Goal: Transaction & Acquisition: Purchase product/service

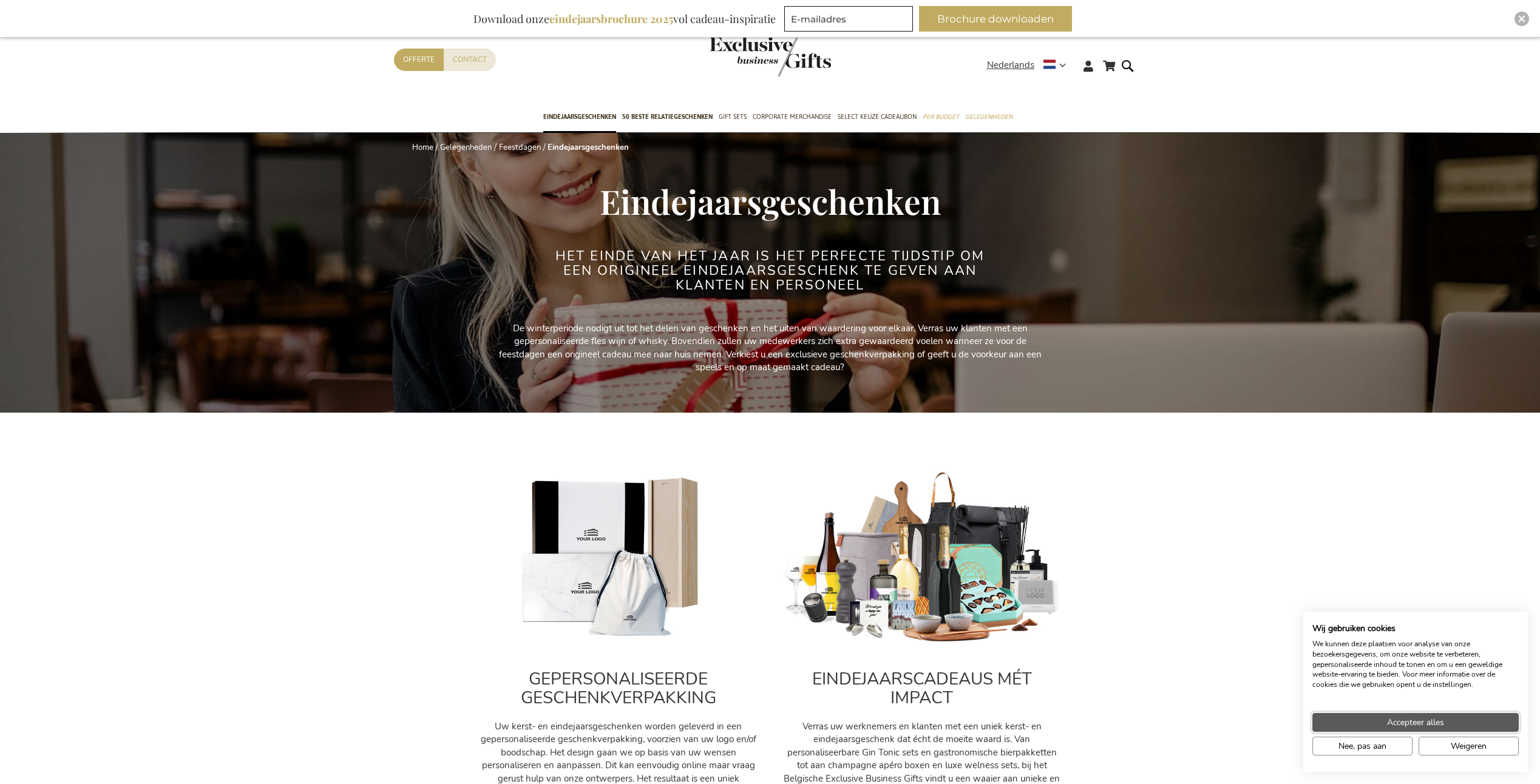
click at [1384, 721] on button "Accepteer alles" at bounding box center [1415, 722] width 206 height 18
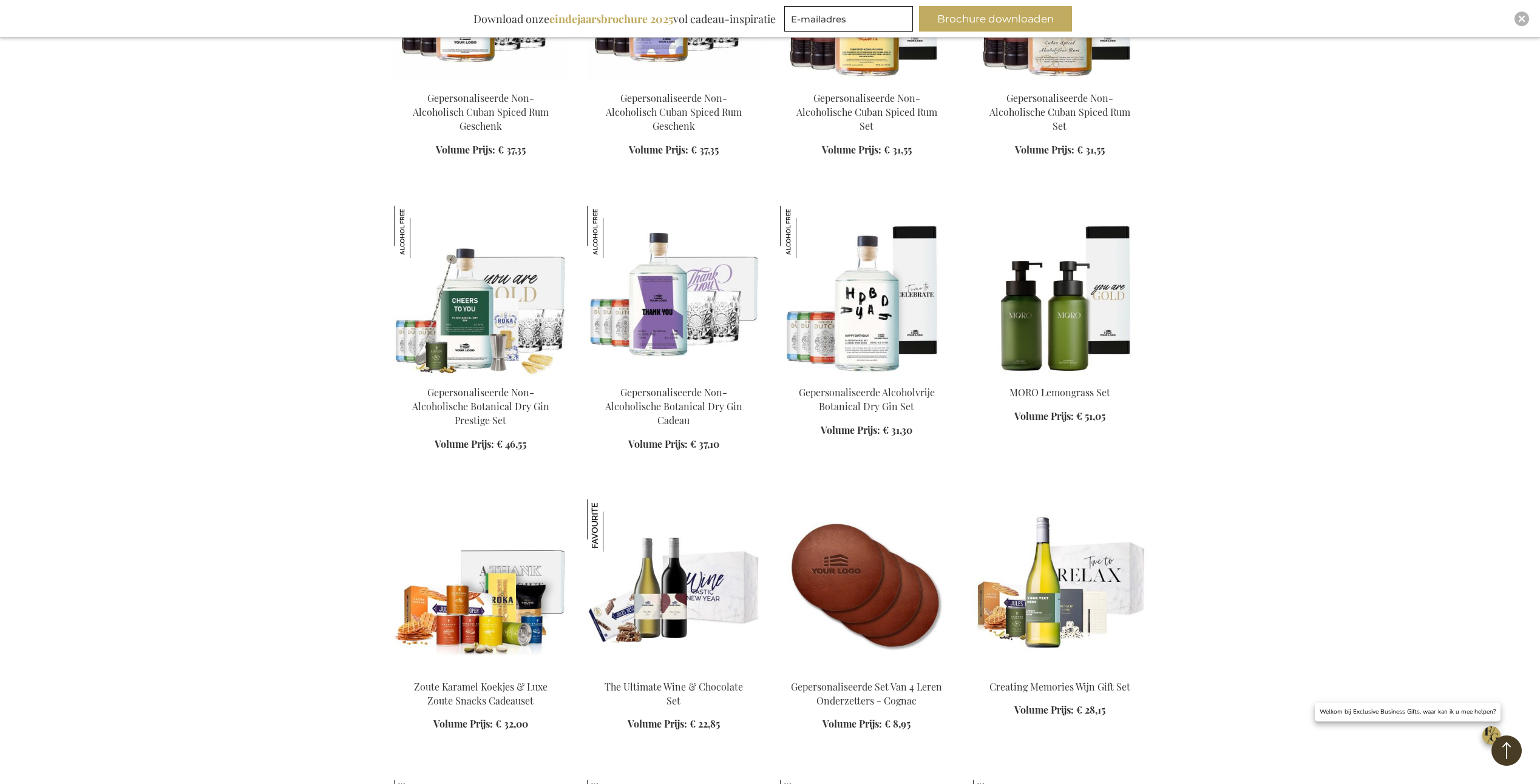
scroll to position [1456, 0]
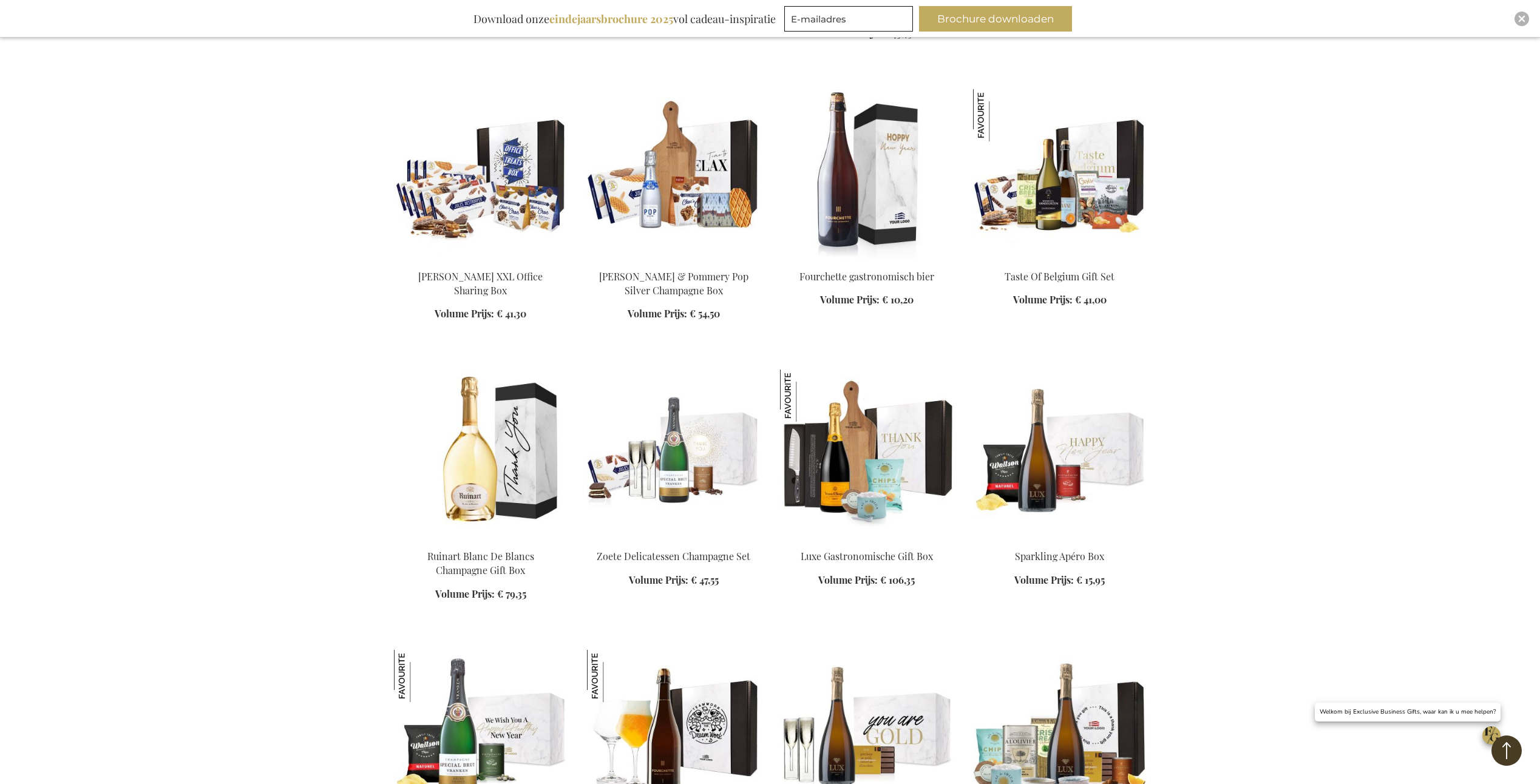
scroll to position [2548, 0]
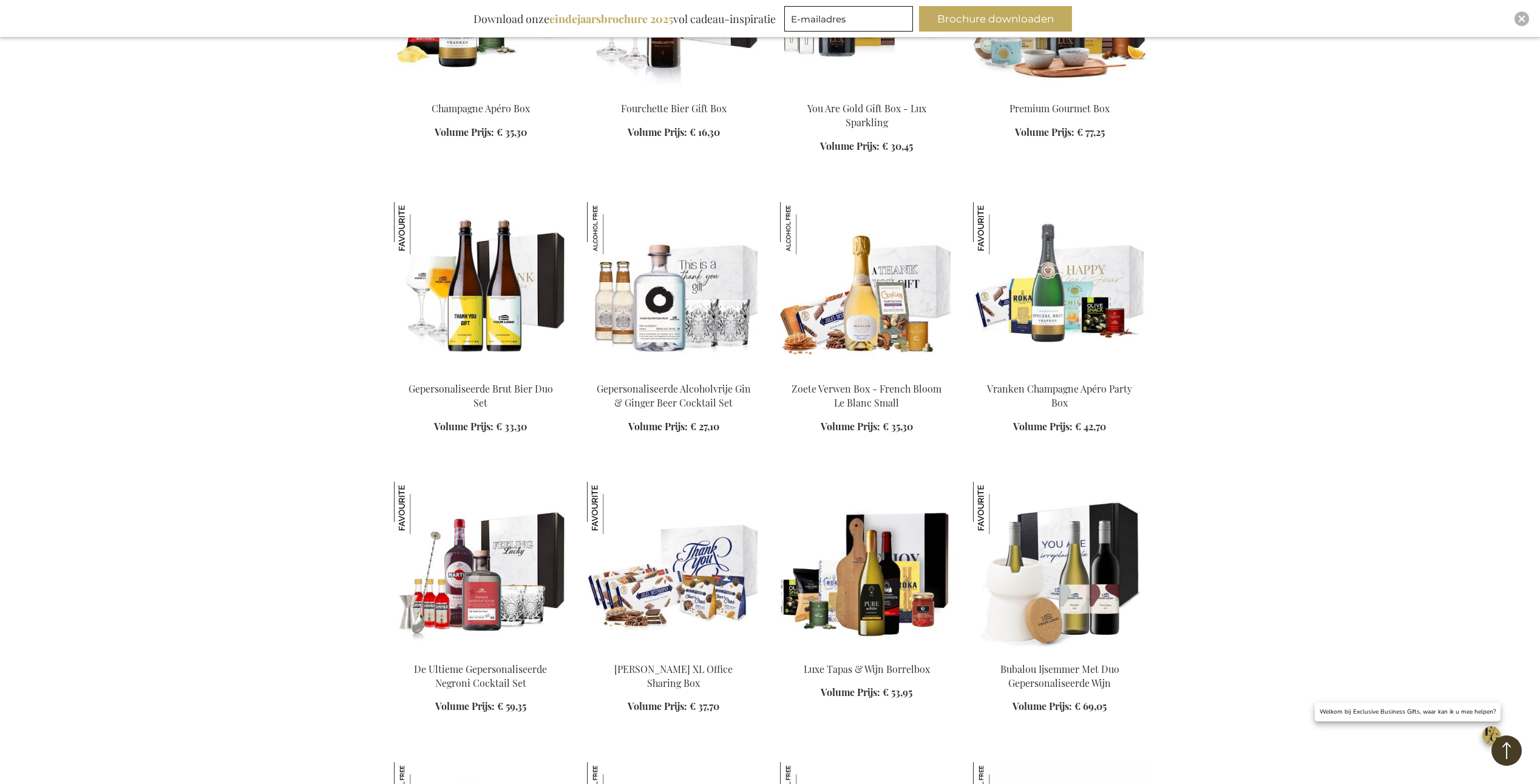
scroll to position [3094, 0]
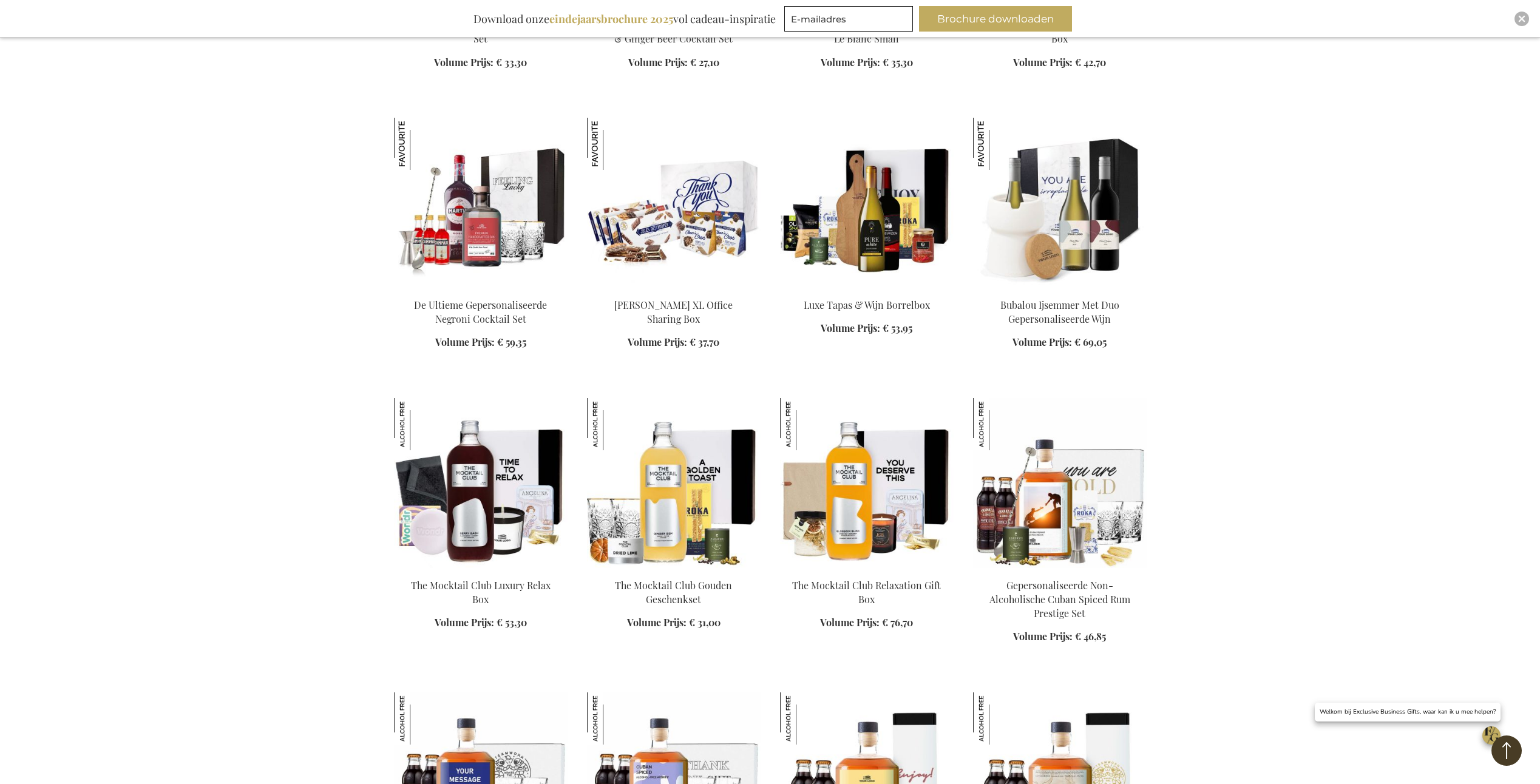
scroll to position [3459, 0]
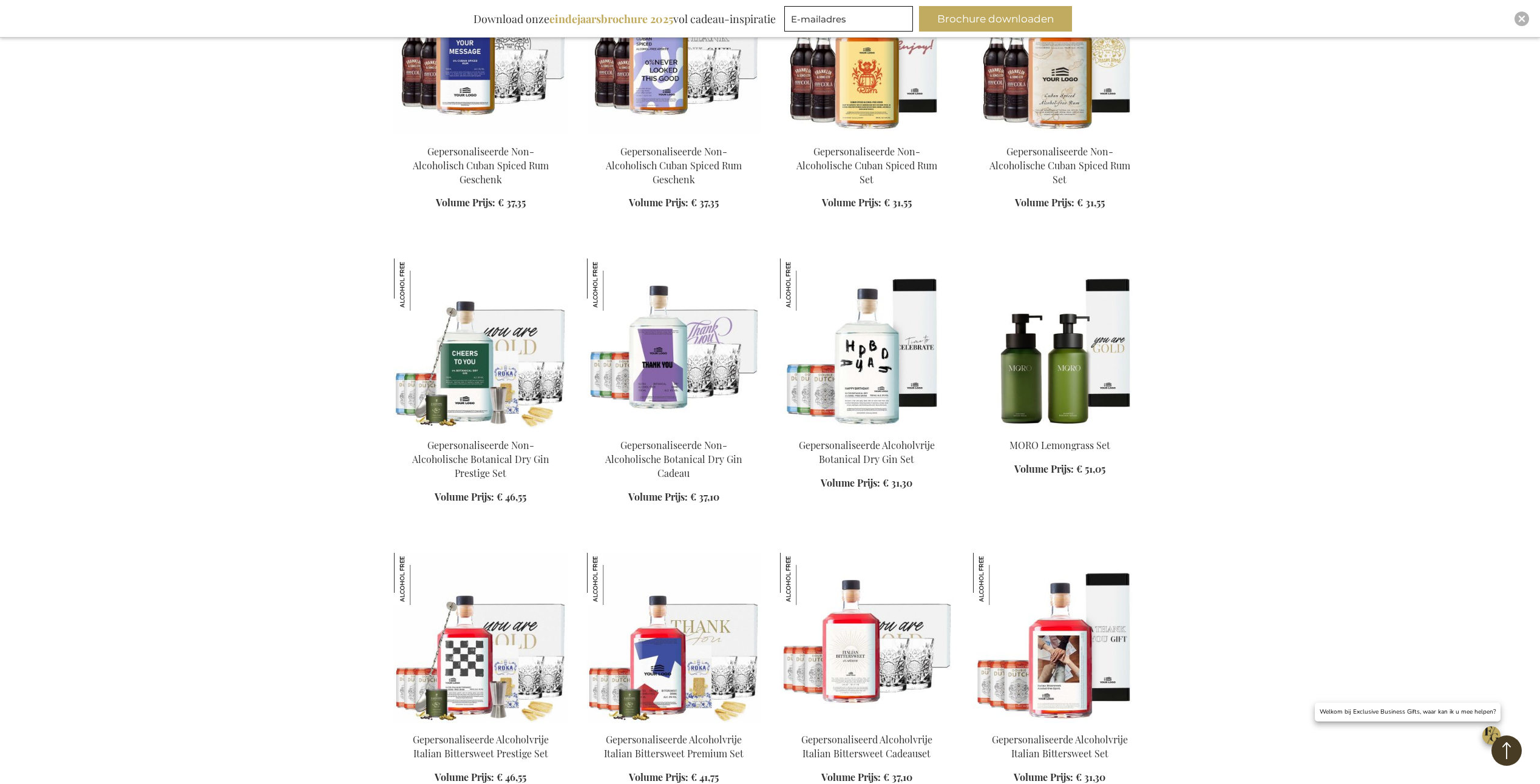
scroll to position [4247, 0]
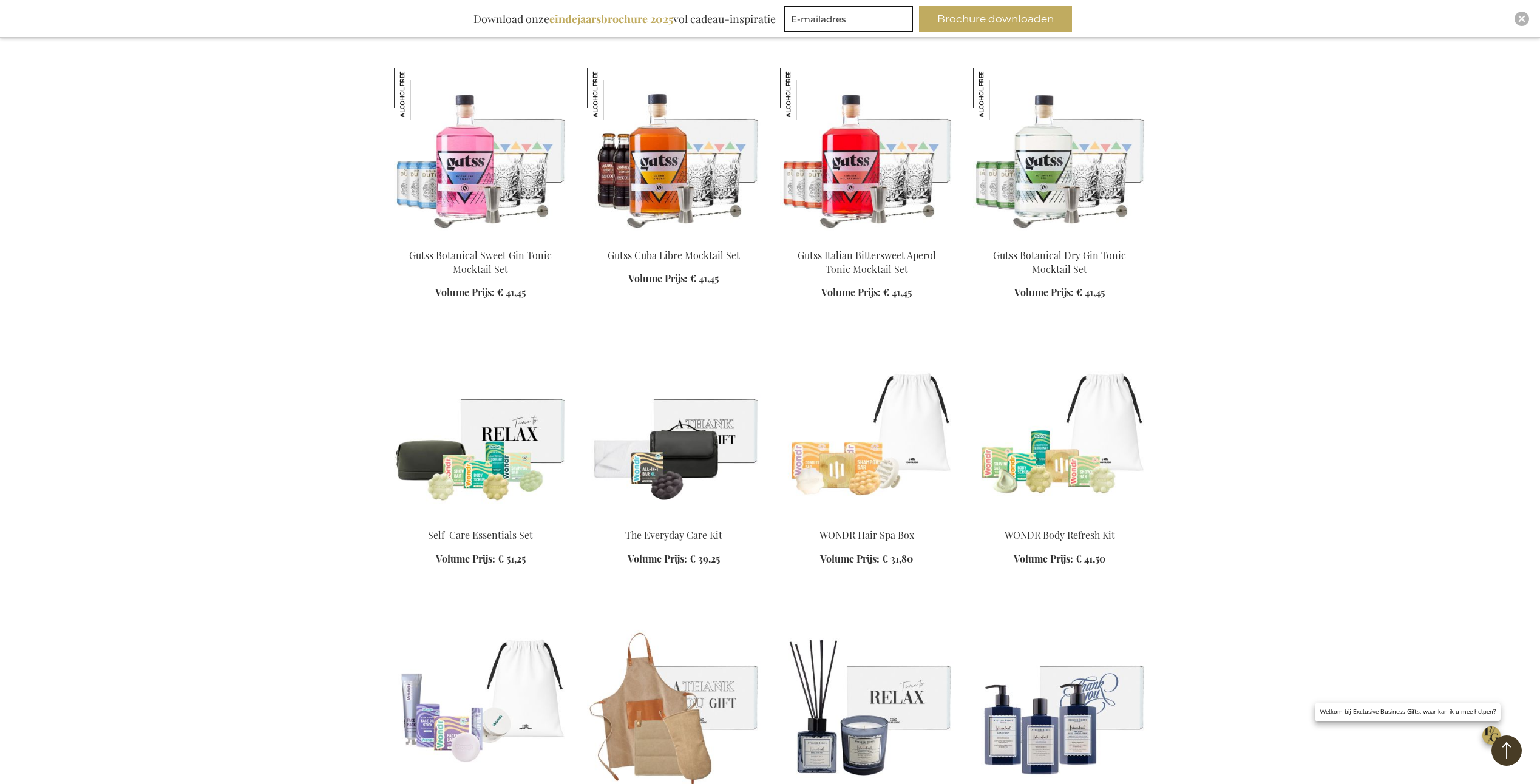
scroll to position [5946, 0]
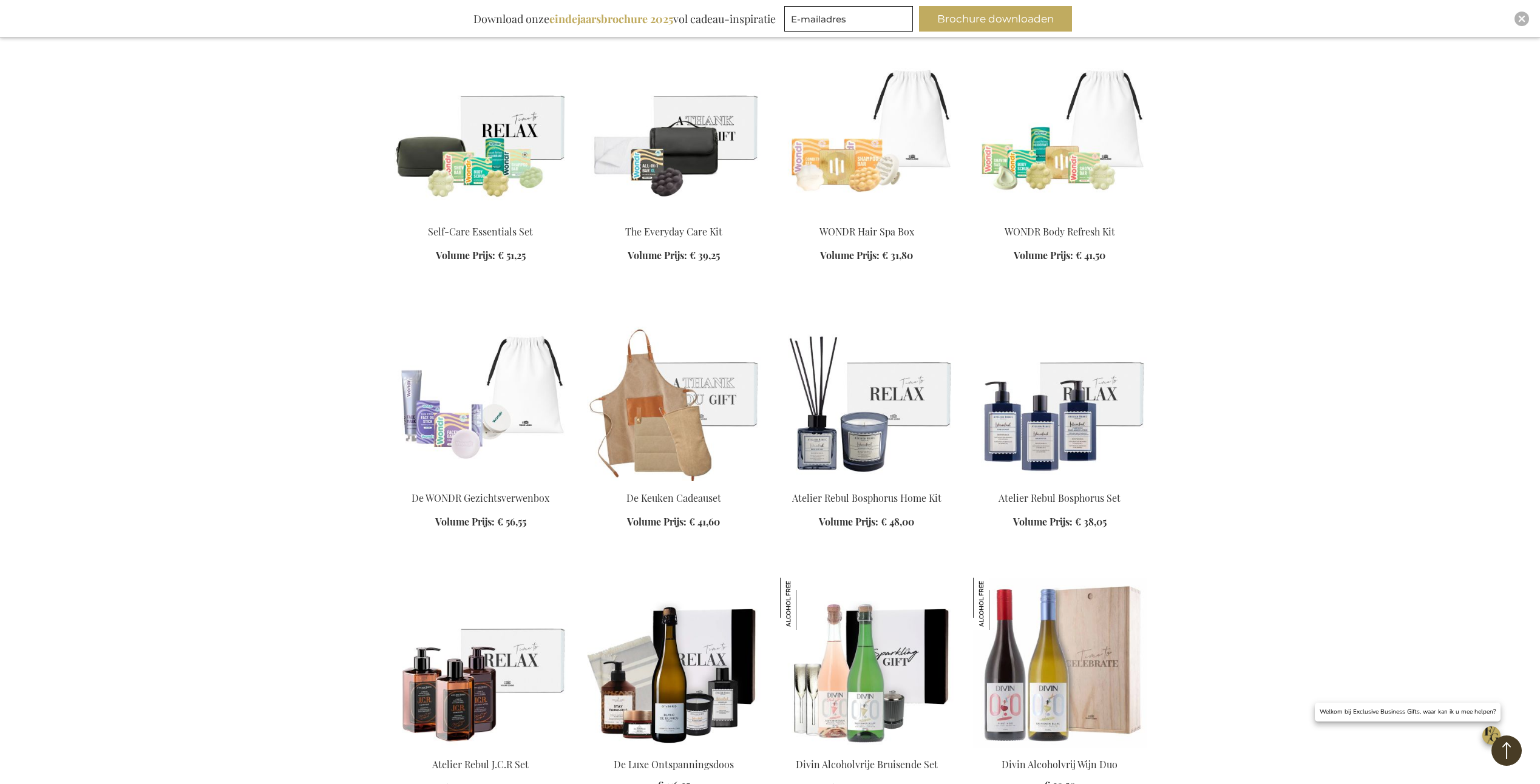
scroll to position [6310, 0]
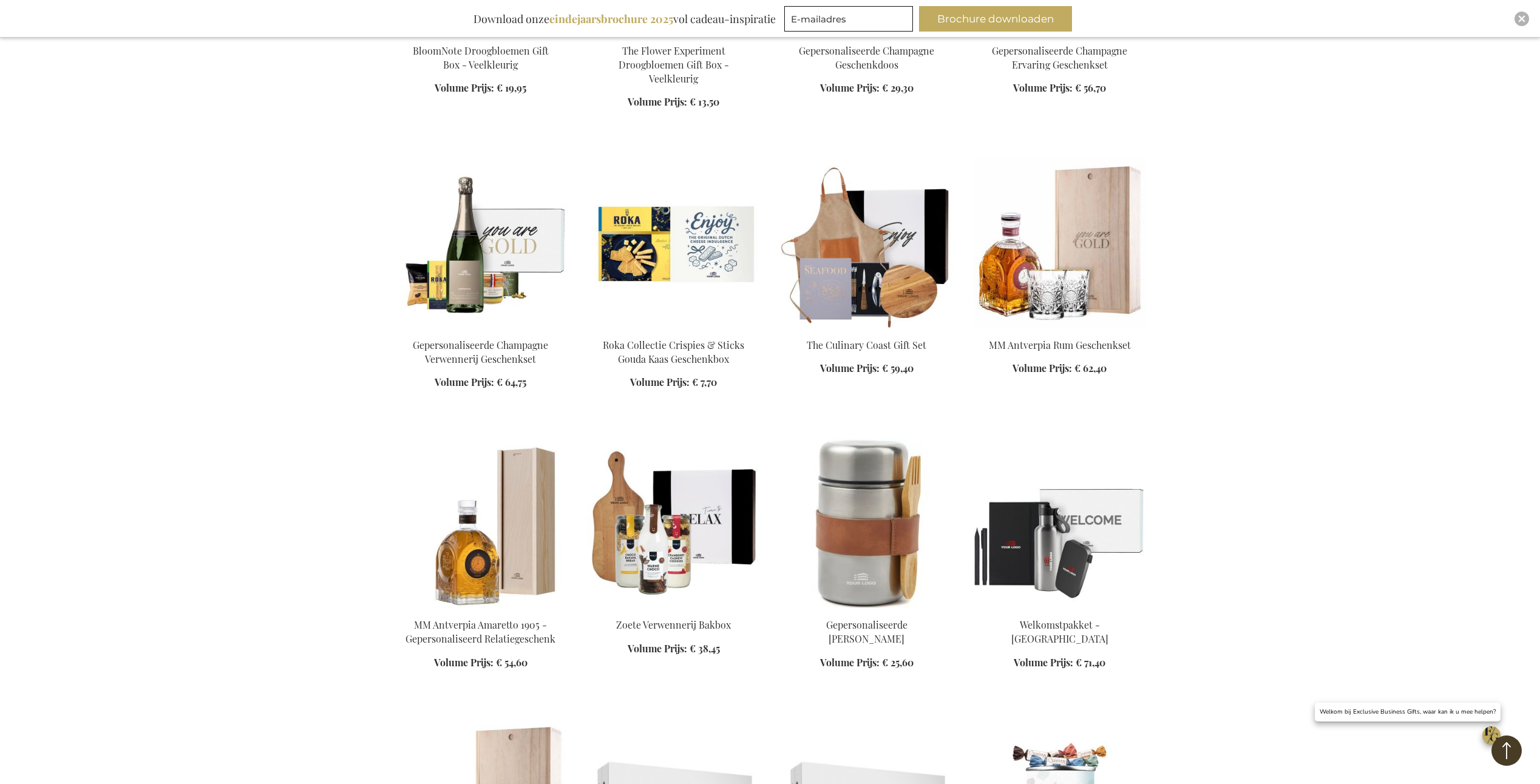
scroll to position [7341, 0]
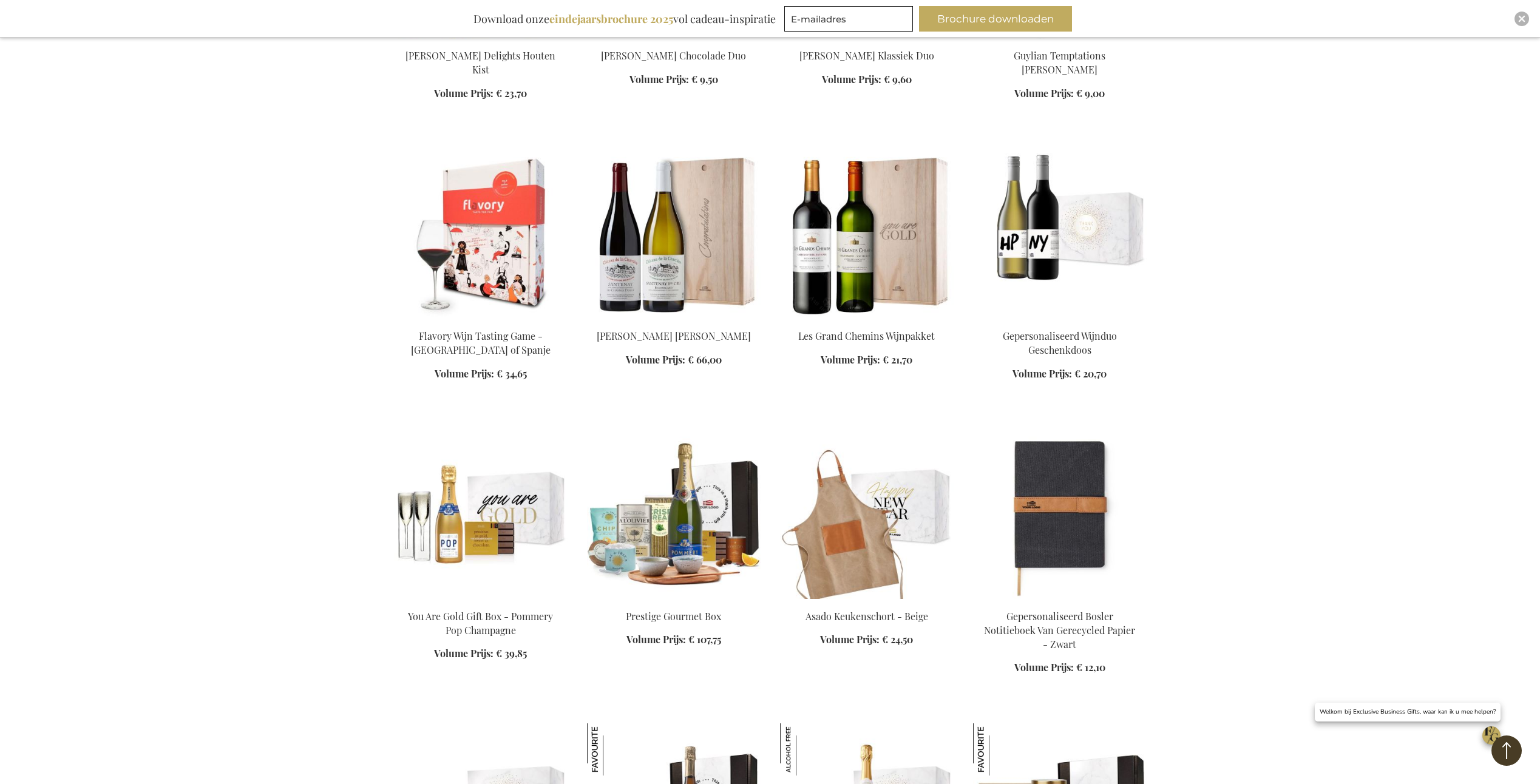
scroll to position [8191, 0]
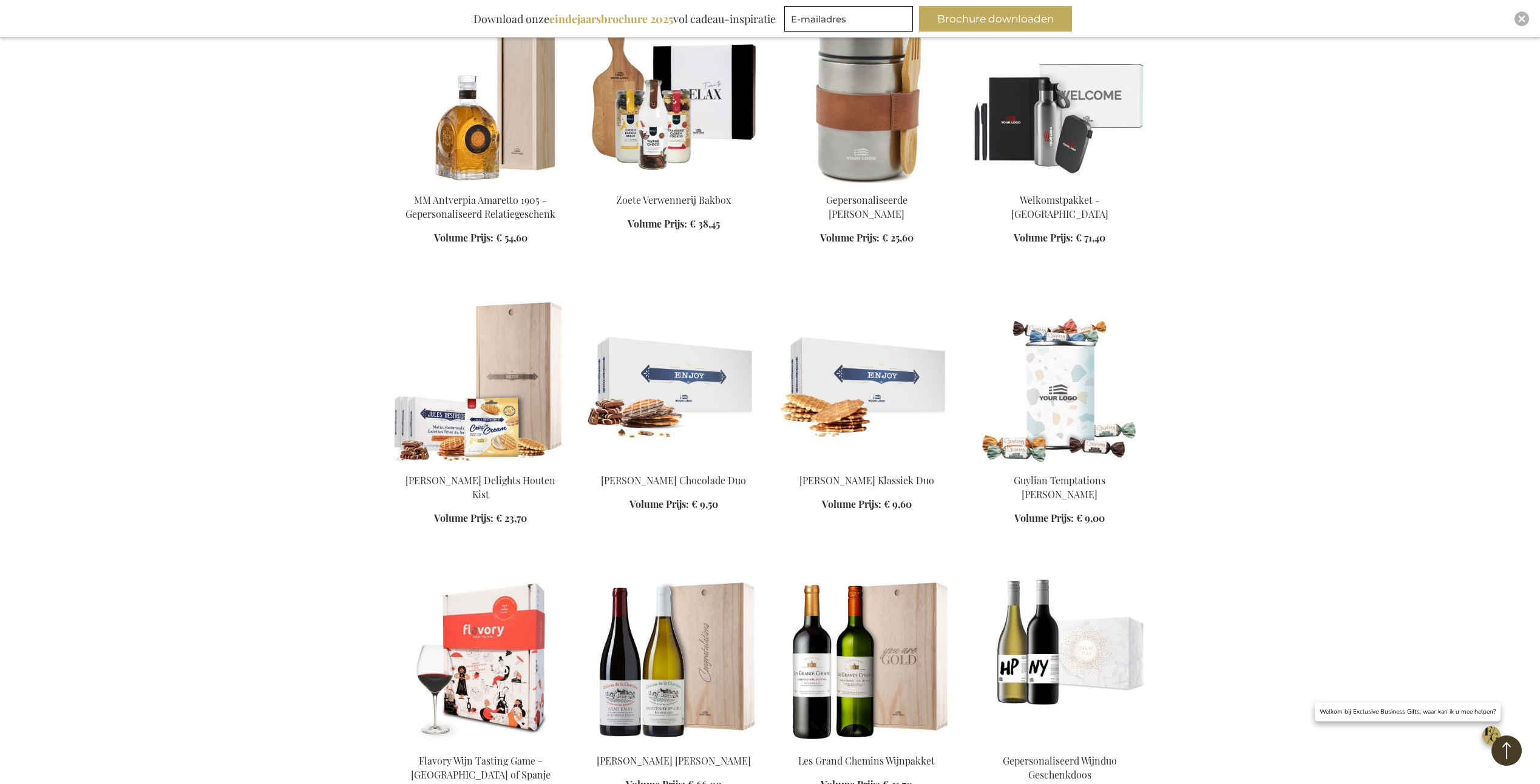
scroll to position [7402, 0]
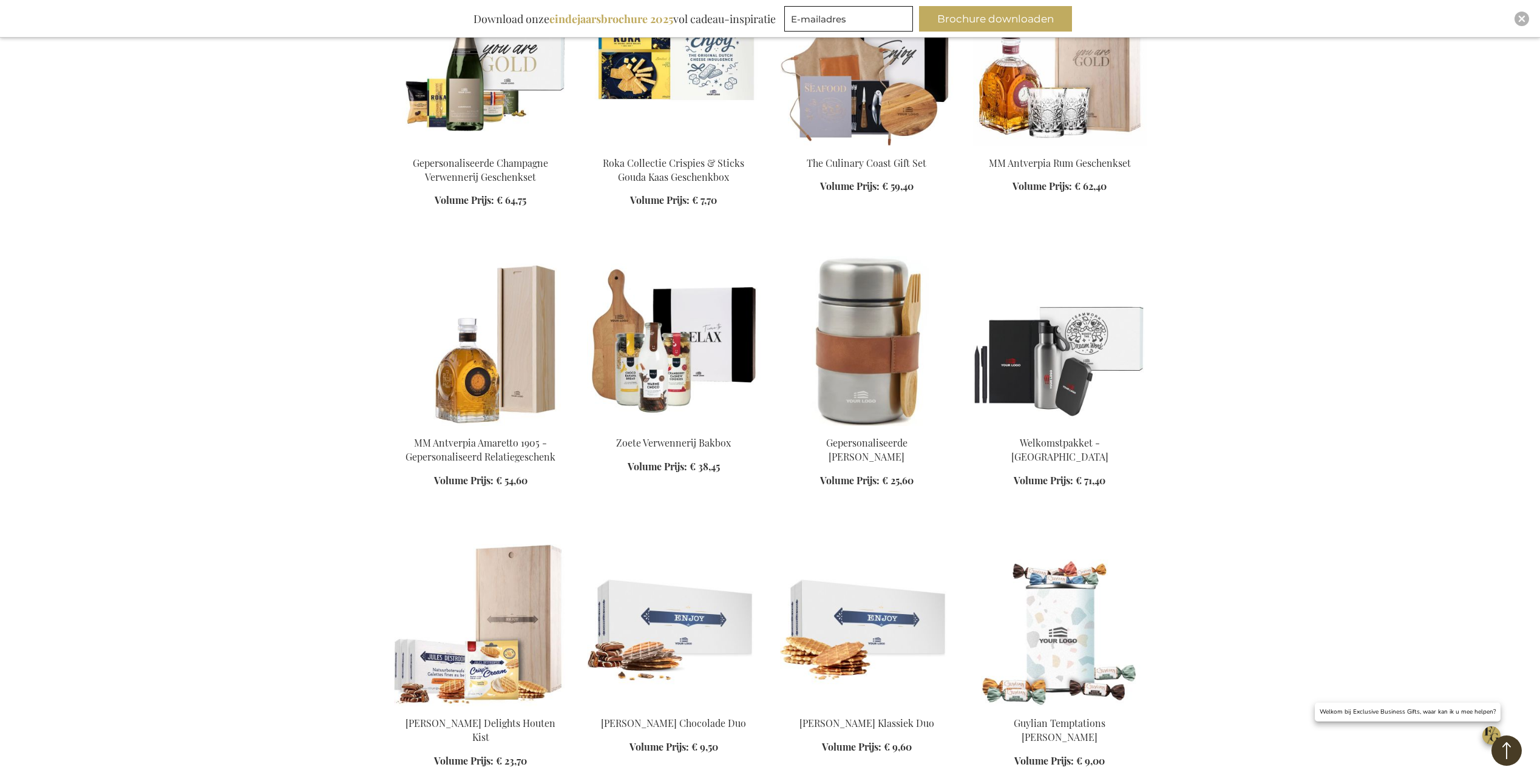
click at [1013, 317] on img at bounding box center [1060, 341] width 174 height 170
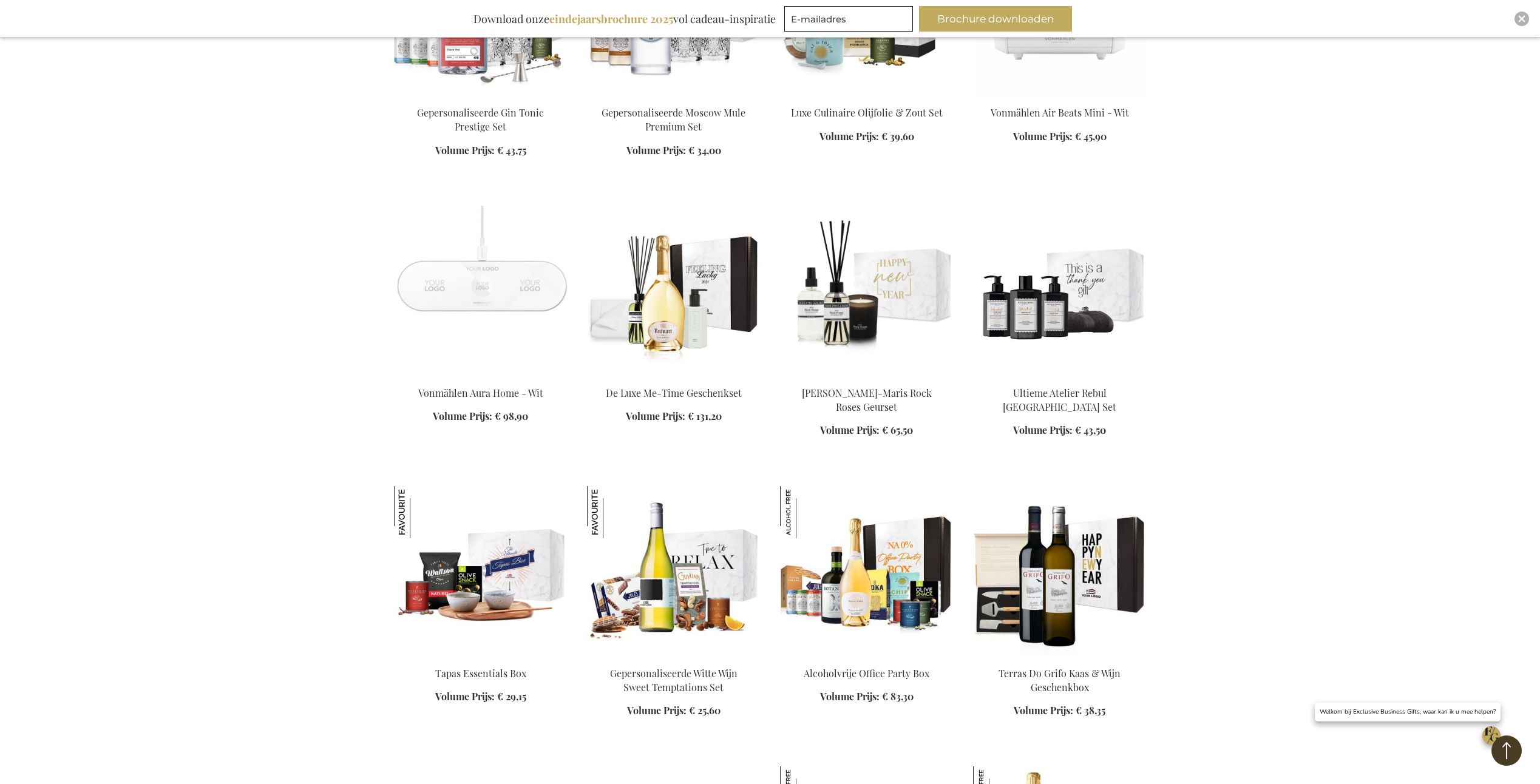
scroll to position [8745, 0]
